Goal: Task Accomplishment & Management: Complete application form

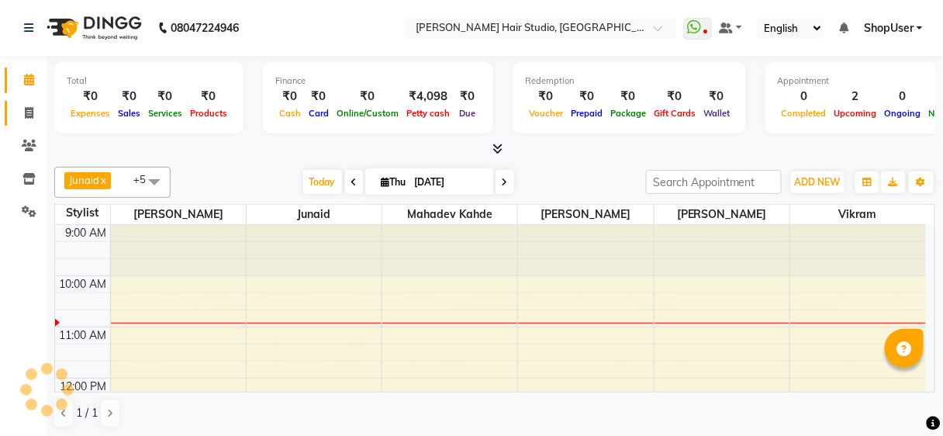
click at [25, 123] on link "Invoice" at bounding box center [23, 114] width 37 height 26
select select "service"
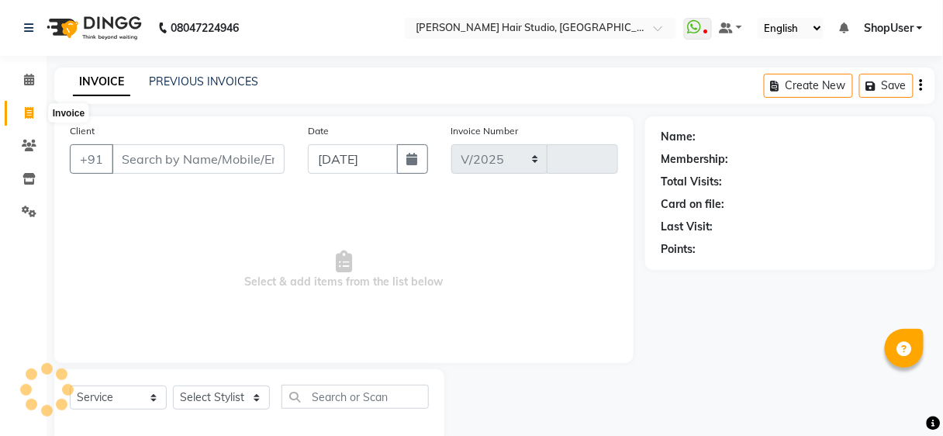
select select "627"
type input "4938"
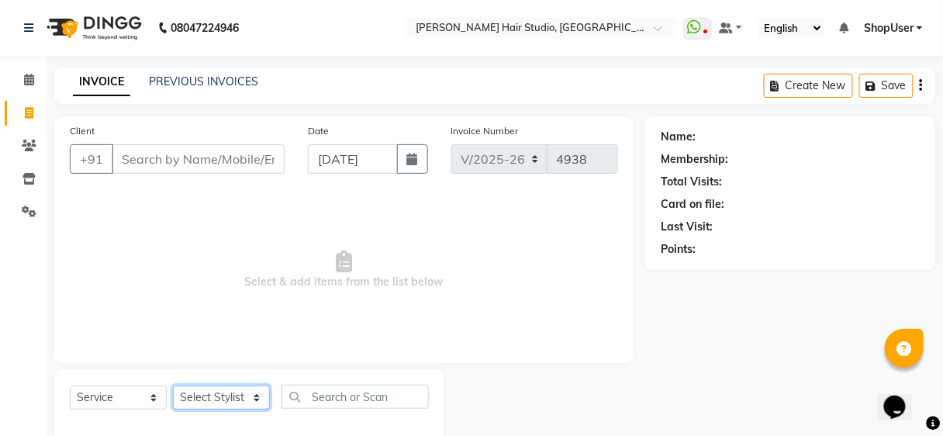
click at [202, 389] on select "Select Stylist [PERSON_NAME] [PERSON_NAME] Avinash [PERSON_NAME] kahde [PERSON_…" at bounding box center [221, 397] width 97 height 24
select select "32802"
click at [173, 385] on select "Select Stylist [PERSON_NAME] [PERSON_NAME] Avinash [PERSON_NAME] kahde [PERSON_…" at bounding box center [221, 397] width 97 height 24
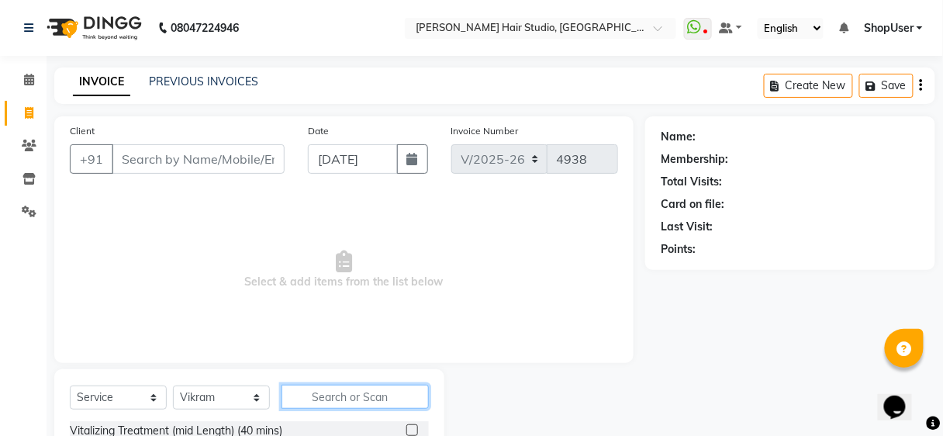
click at [318, 389] on input "text" at bounding box center [354, 396] width 147 height 24
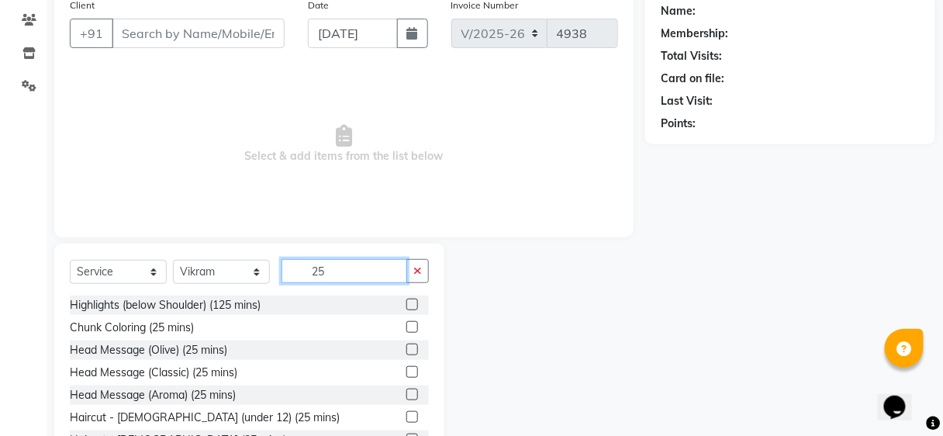
scroll to position [184, 0]
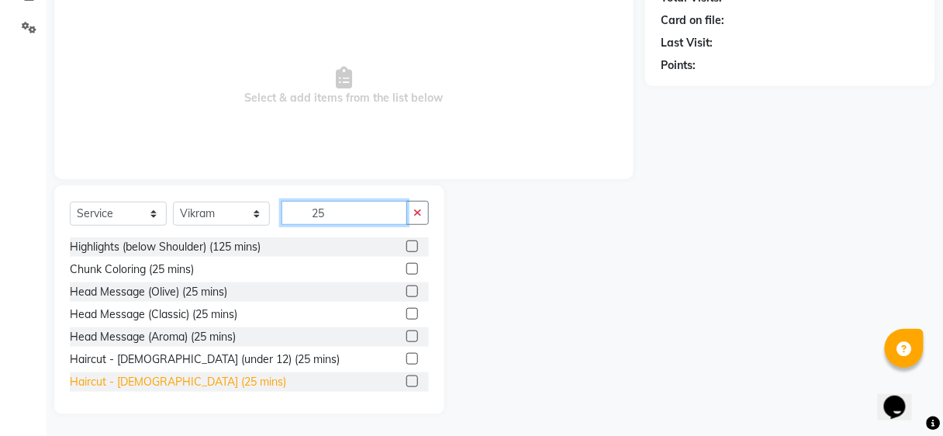
type input "25"
click at [103, 386] on div "Haircut - [DEMOGRAPHIC_DATA] (25 mins)" at bounding box center [178, 382] width 216 height 16
checkbox input "false"
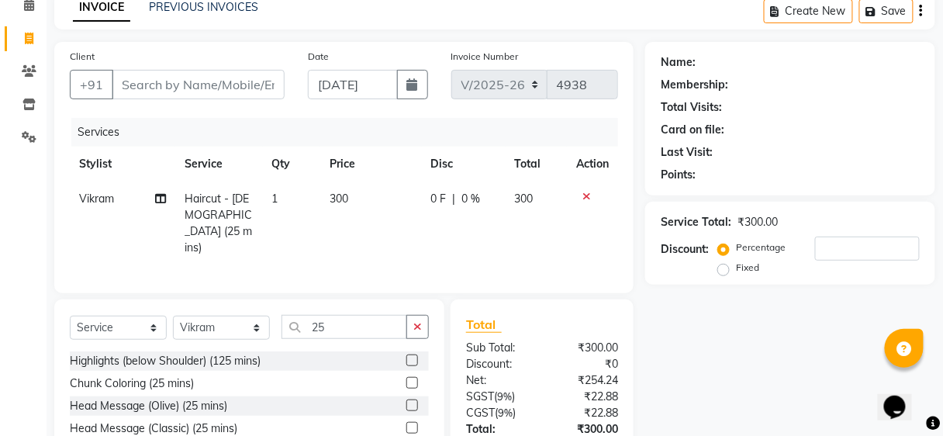
scroll to position [0, 0]
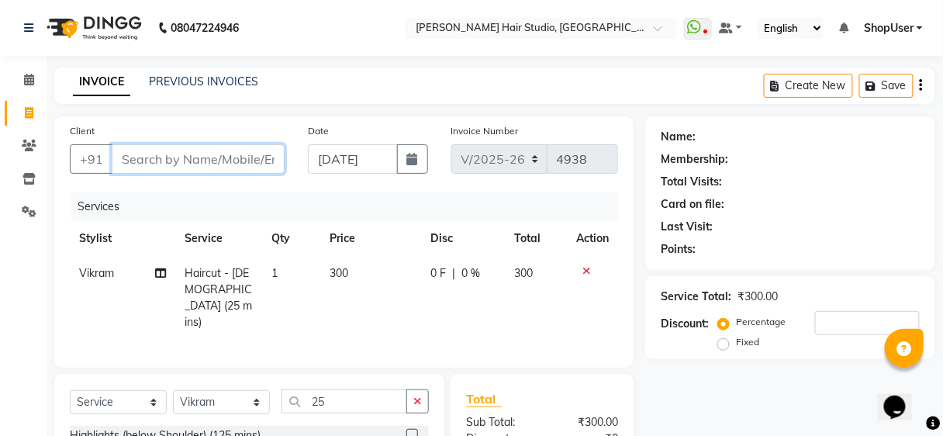
click at [228, 153] on input "Client" at bounding box center [198, 158] width 173 height 29
type input "9"
type input "0"
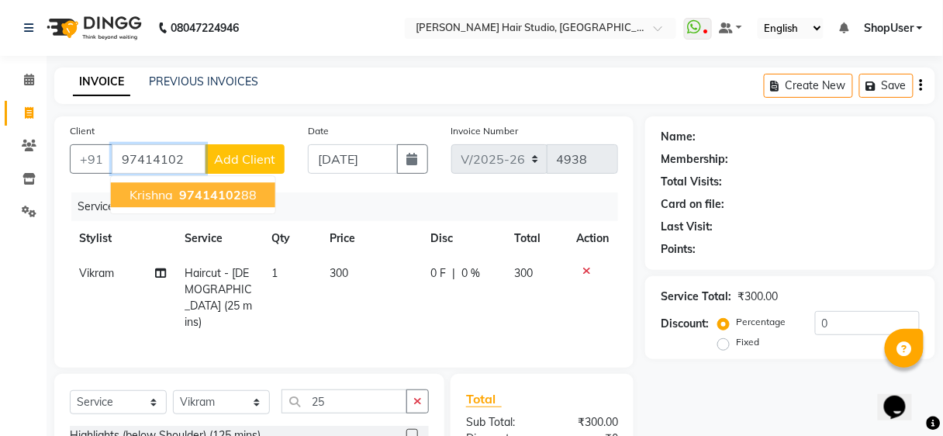
click at [196, 192] on span "97414102" at bounding box center [210, 195] width 62 height 16
type input "9741410288"
select select "1: Object"
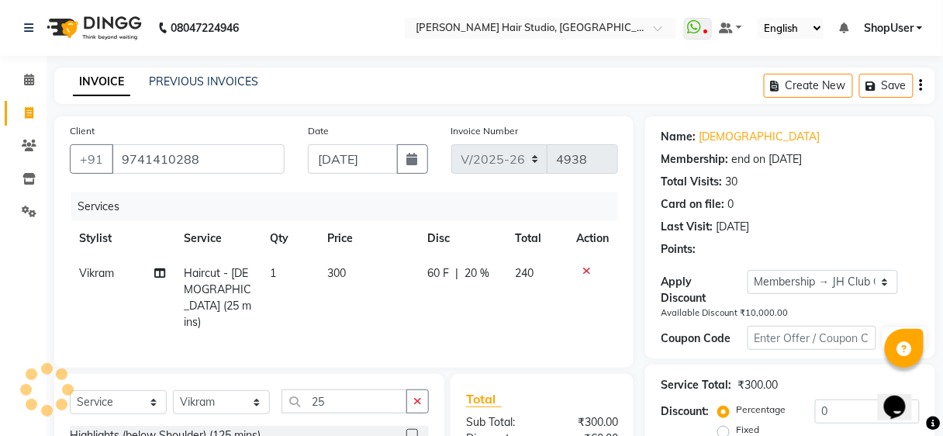
type input "20"
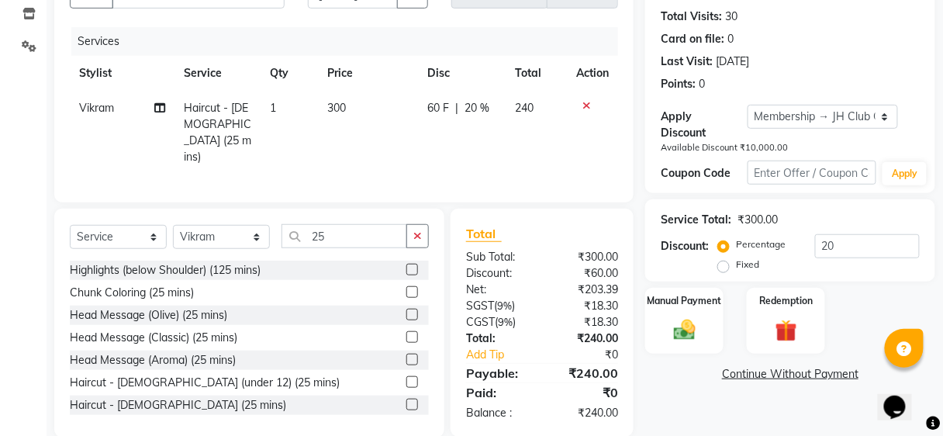
scroll to position [184, 0]
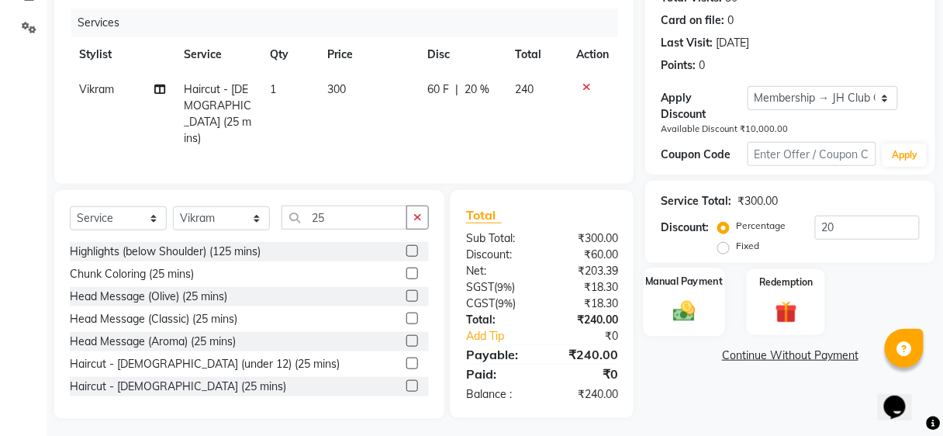
click at [710, 279] on label "Manual Payment" at bounding box center [685, 281] width 78 height 15
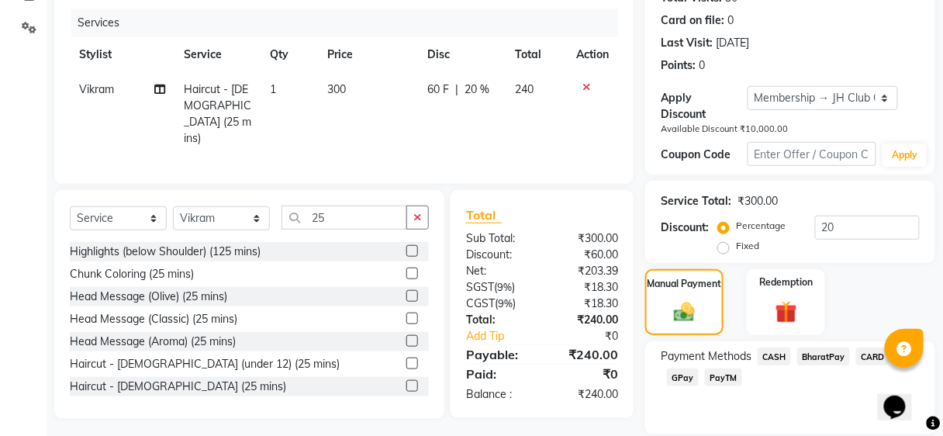
click at [814, 357] on span "BharatPay" at bounding box center [823, 356] width 53 height 18
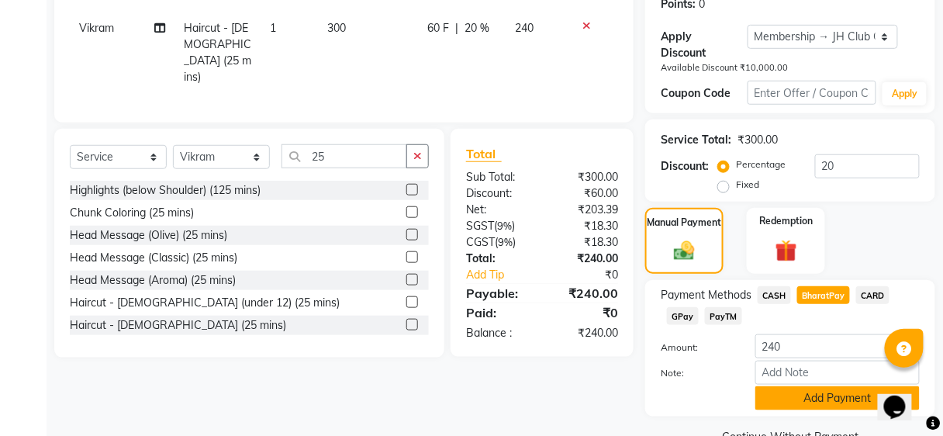
scroll to position [279, 0]
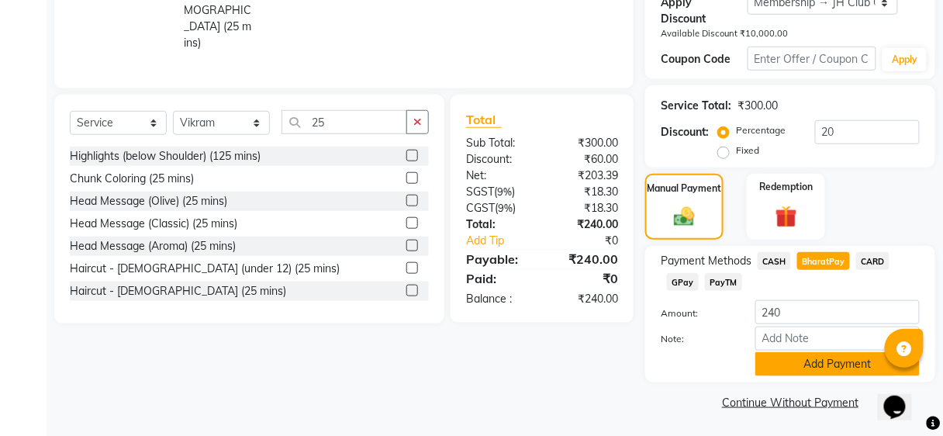
click at [806, 369] on button "Add Payment" at bounding box center [837, 364] width 164 height 24
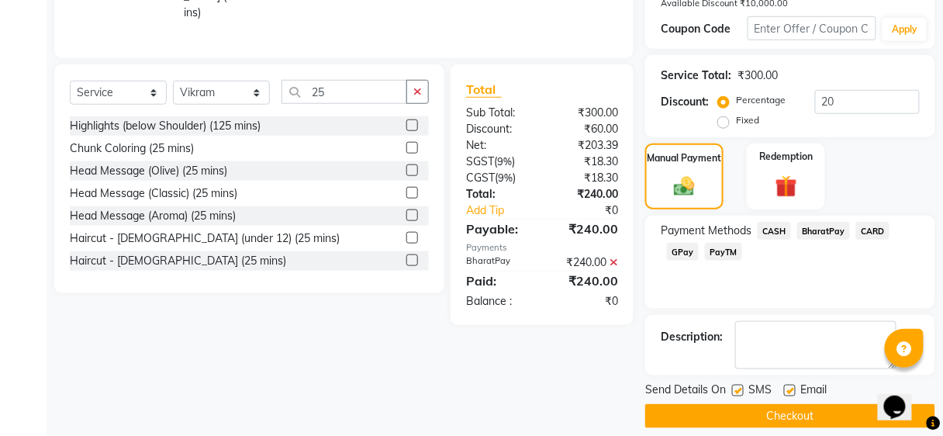
scroll to position [323, 0]
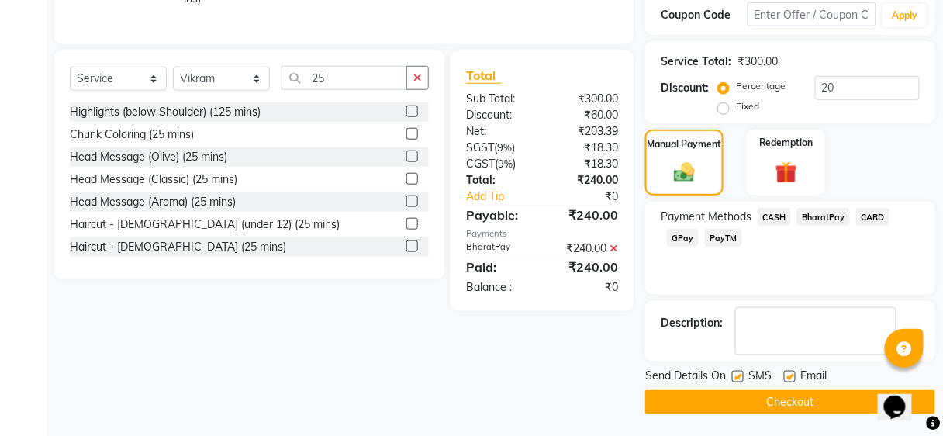
click at [795, 402] on button "Checkout" at bounding box center [790, 402] width 290 height 24
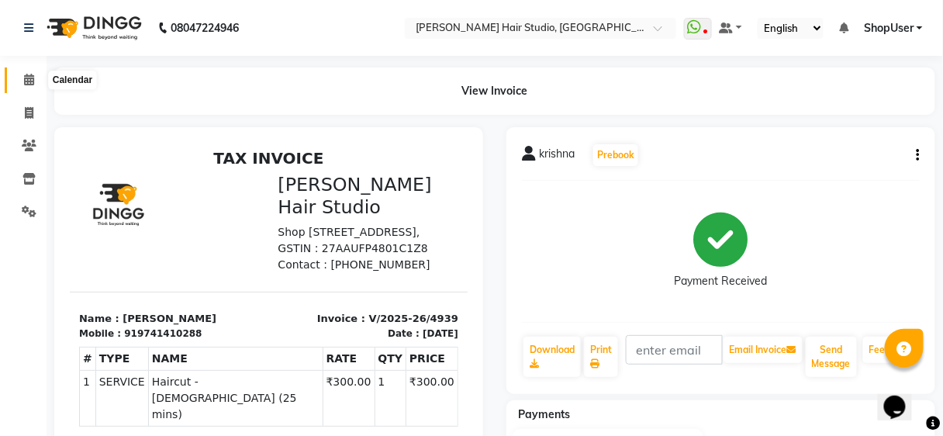
click at [29, 78] on icon at bounding box center [29, 80] width 10 height 12
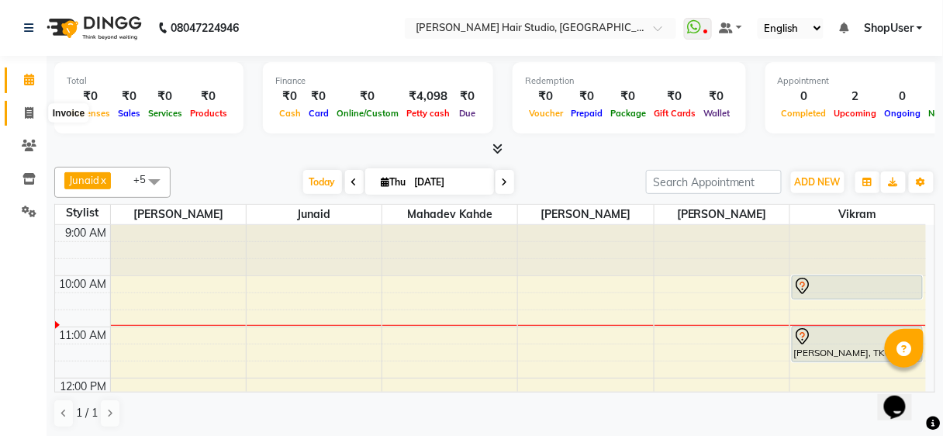
click at [34, 110] on span at bounding box center [29, 114] width 27 height 18
select select "627"
select select "service"
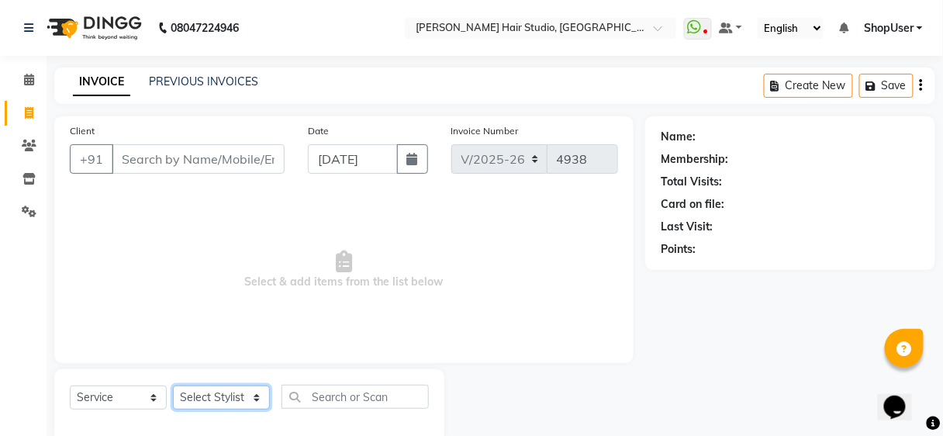
click at [215, 393] on select "Select Stylist" at bounding box center [221, 397] width 97 height 24
click at [217, 388] on select "Select Stylist" at bounding box center [221, 397] width 97 height 24
click at [216, 404] on select "Select Stylist [PERSON_NAME] [PERSON_NAME] Avinash [PERSON_NAME] kahde [PERSON_…" at bounding box center [221, 397] width 97 height 24
select select "80555"
click at [173, 385] on select "Select Stylist [PERSON_NAME] [PERSON_NAME] Avinash [PERSON_NAME] kahde [PERSON_…" at bounding box center [221, 397] width 97 height 24
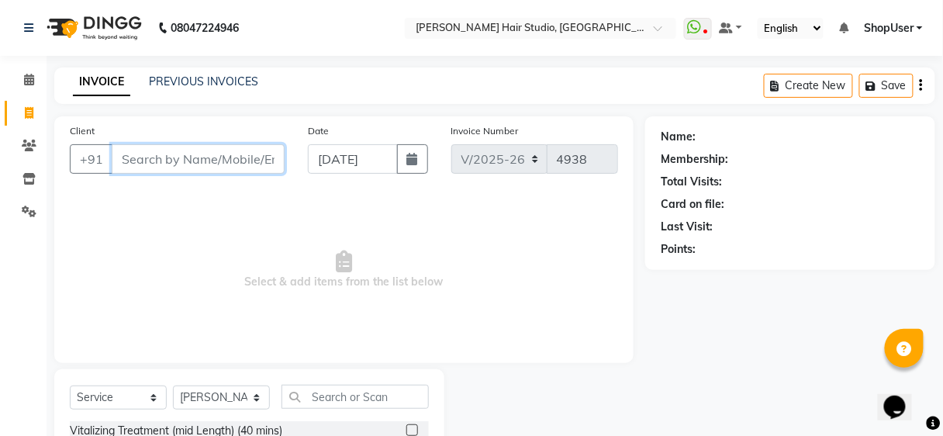
click at [185, 155] on input "Client" at bounding box center [198, 158] width 173 height 29
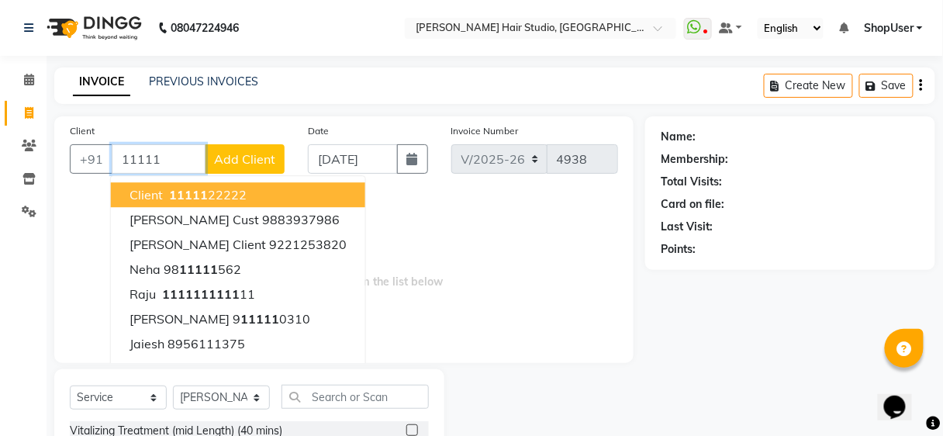
click at [208, 188] on ngb-highlight "11111 22222" at bounding box center [206, 195] width 81 height 16
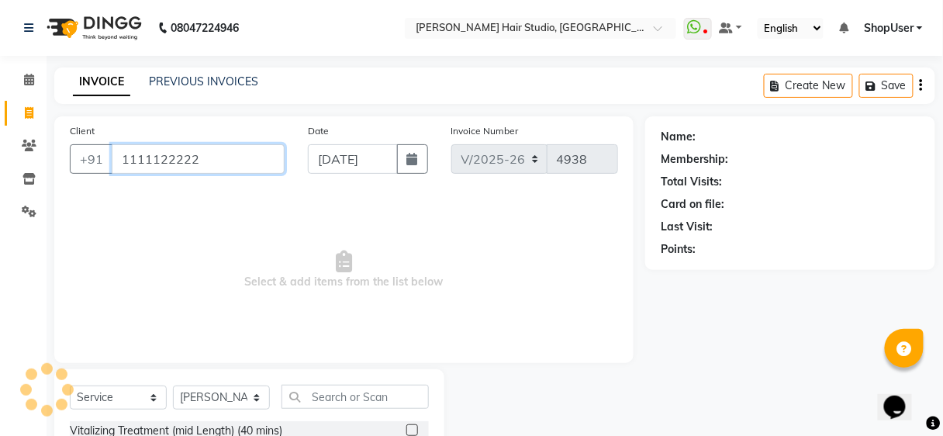
type input "1111122222"
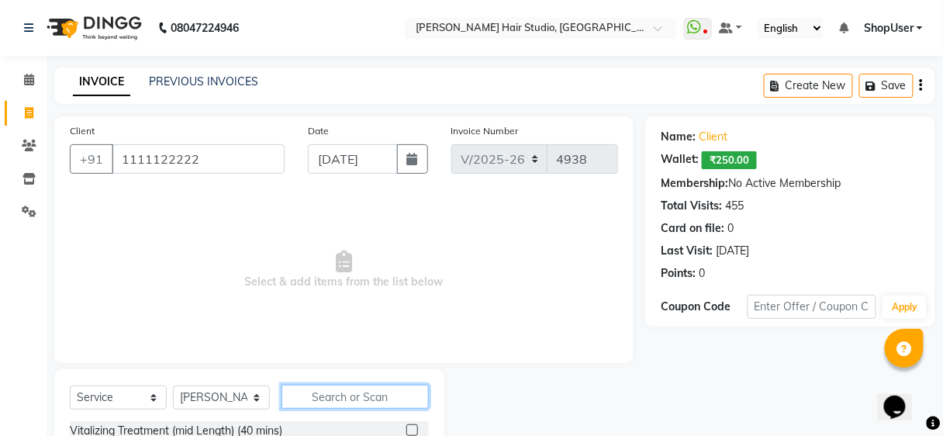
click at [321, 399] on input "text" at bounding box center [354, 396] width 147 height 24
type input "blow"
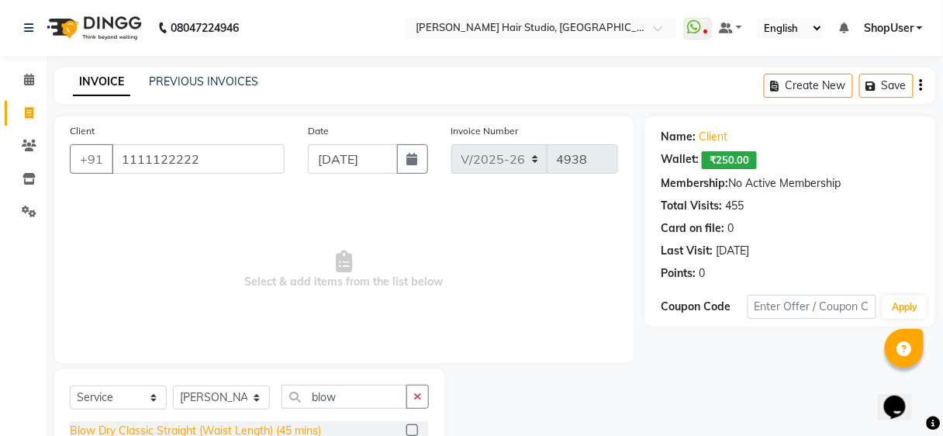
click at [162, 427] on div "Blow Dry Classic Straight (Waist Length) (45 mins)" at bounding box center [195, 430] width 251 height 16
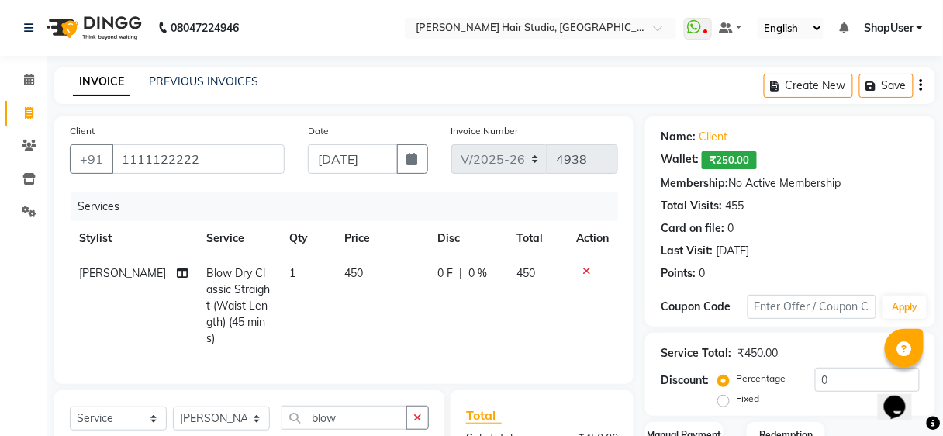
checkbox input "false"
click at [355, 270] on span "450" at bounding box center [353, 273] width 19 height 14
select select "80555"
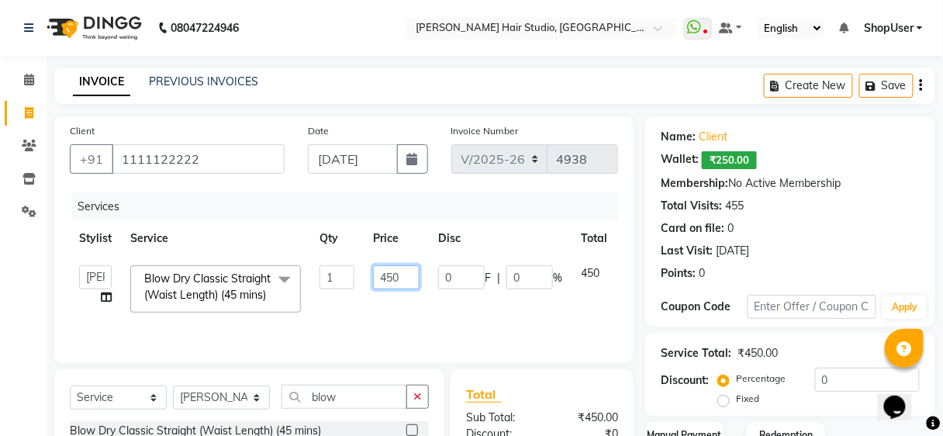
click at [398, 277] on input "450" at bounding box center [396, 277] width 47 height 24
type input "4"
type input "350"
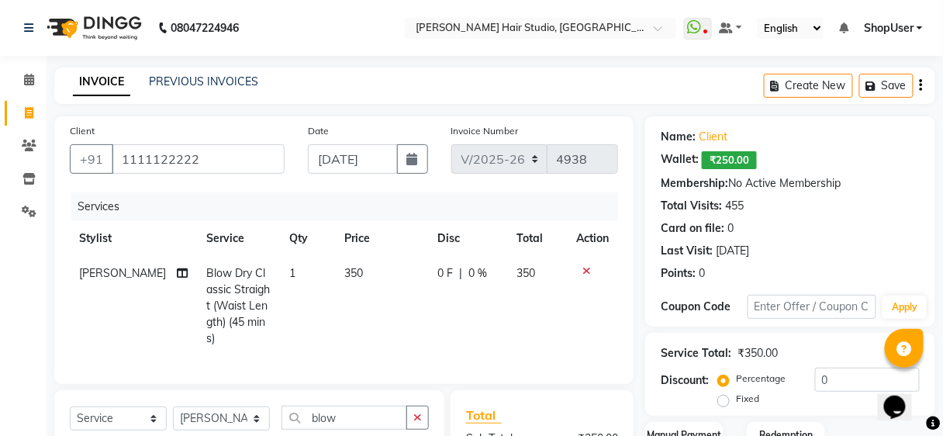
click at [462, 307] on td "0 F | 0 %" at bounding box center [468, 306] width 79 height 100
select select "80555"
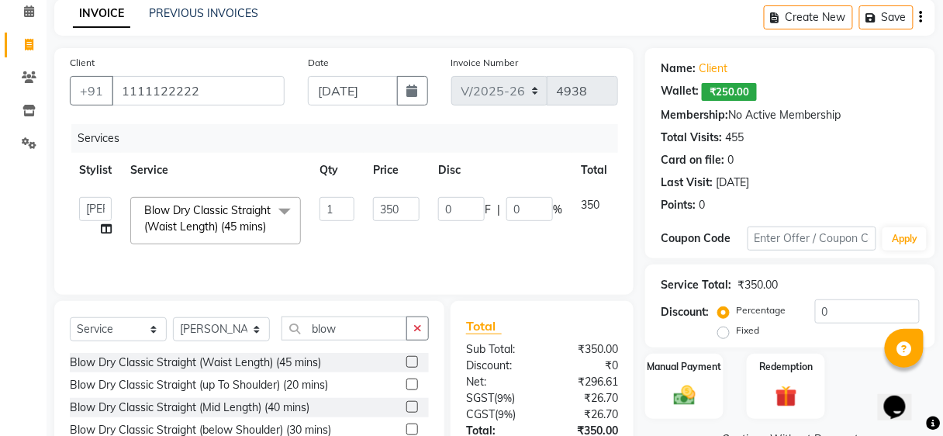
scroll to position [196, 0]
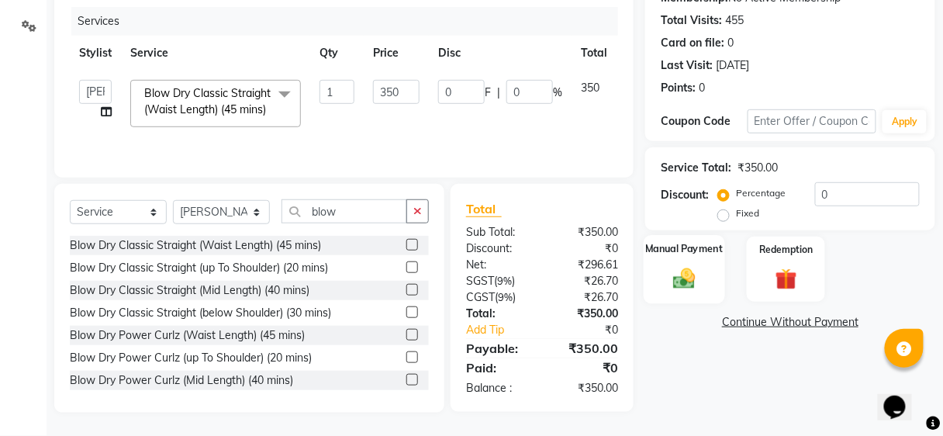
click at [690, 247] on div "Manual Payment" at bounding box center [683, 269] width 81 height 68
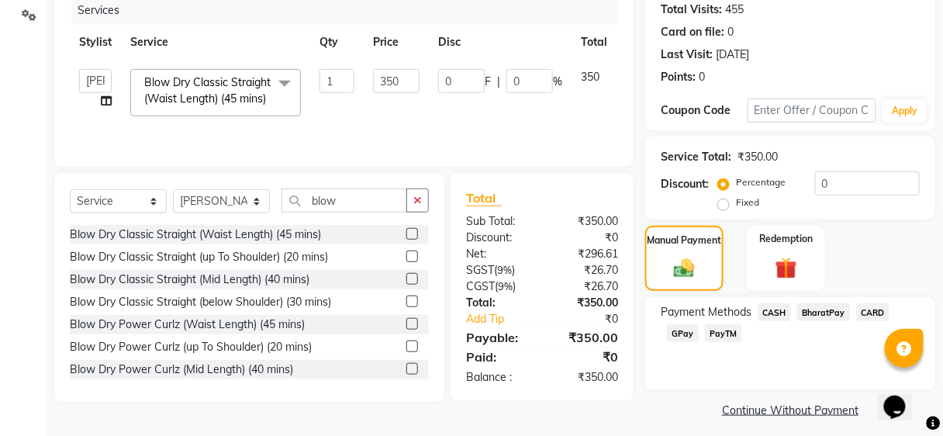
click at [816, 308] on span "BharatPay" at bounding box center [823, 312] width 53 height 18
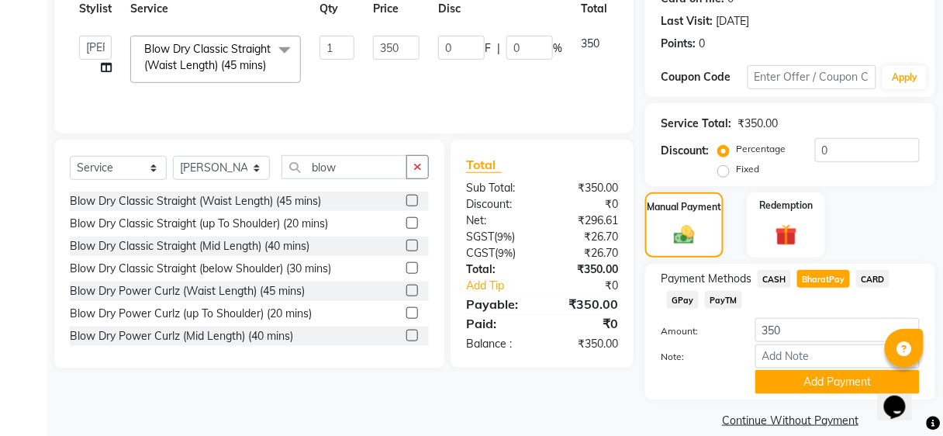
scroll to position [248, 0]
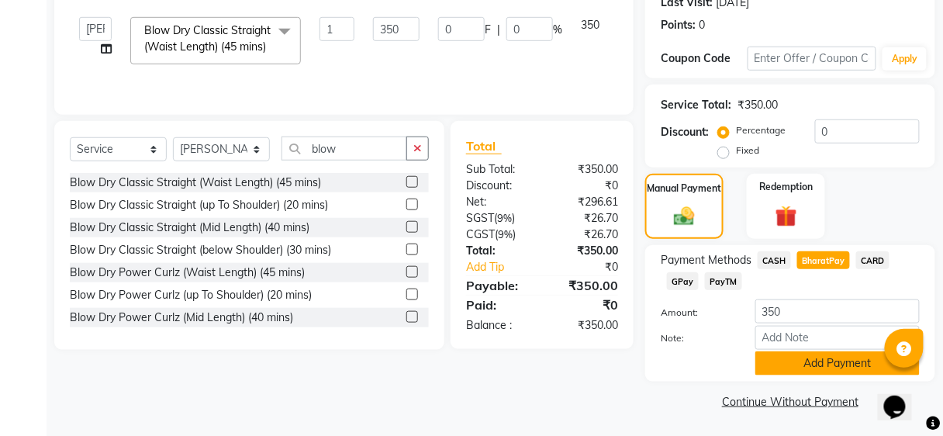
click at [789, 364] on button "Add Payment" at bounding box center [837, 363] width 164 height 24
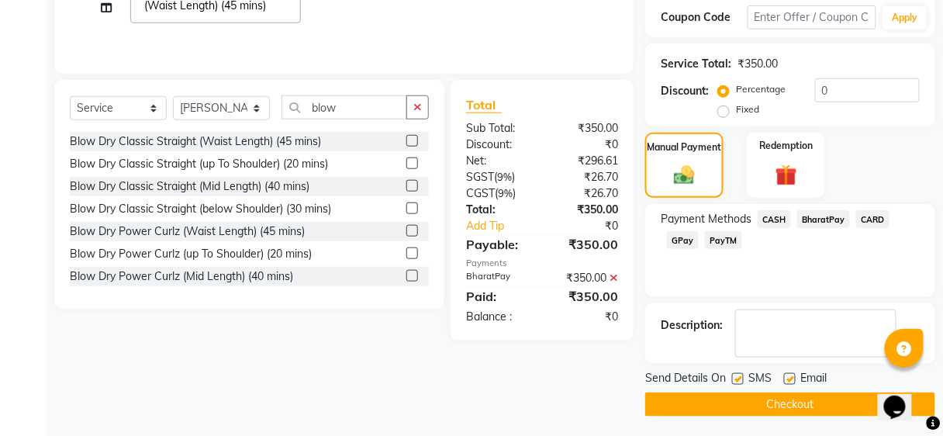
scroll to position [291, 0]
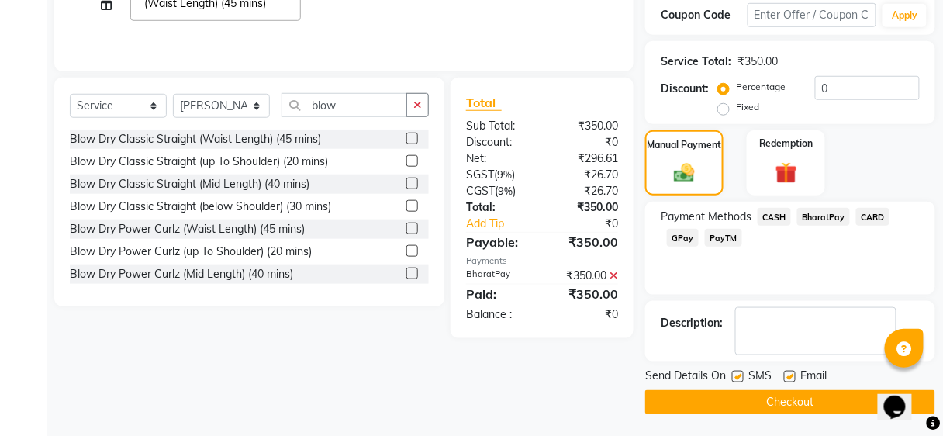
click at [782, 399] on button "Checkout" at bounding box center [790, 402] width 290 height 24
